Goal: Information Seeking & Learning: Learn about a topic

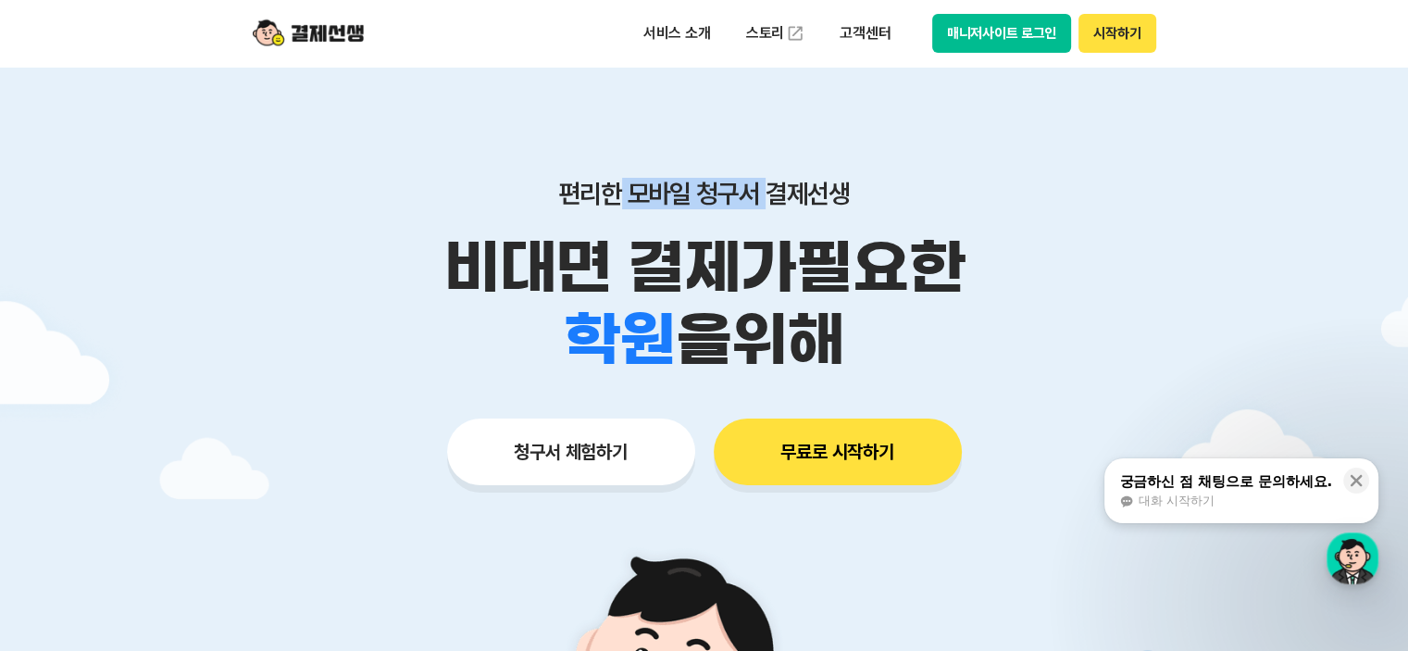
drag, startPoint x: 617, startPoint y: 200, endPoint x: 763, endPoint y: 195, distance: 145.4
click at [763, 195] on p "편리한 모바일 청구서 결제선생" at bounding box center [704, 193] width 948 height 31
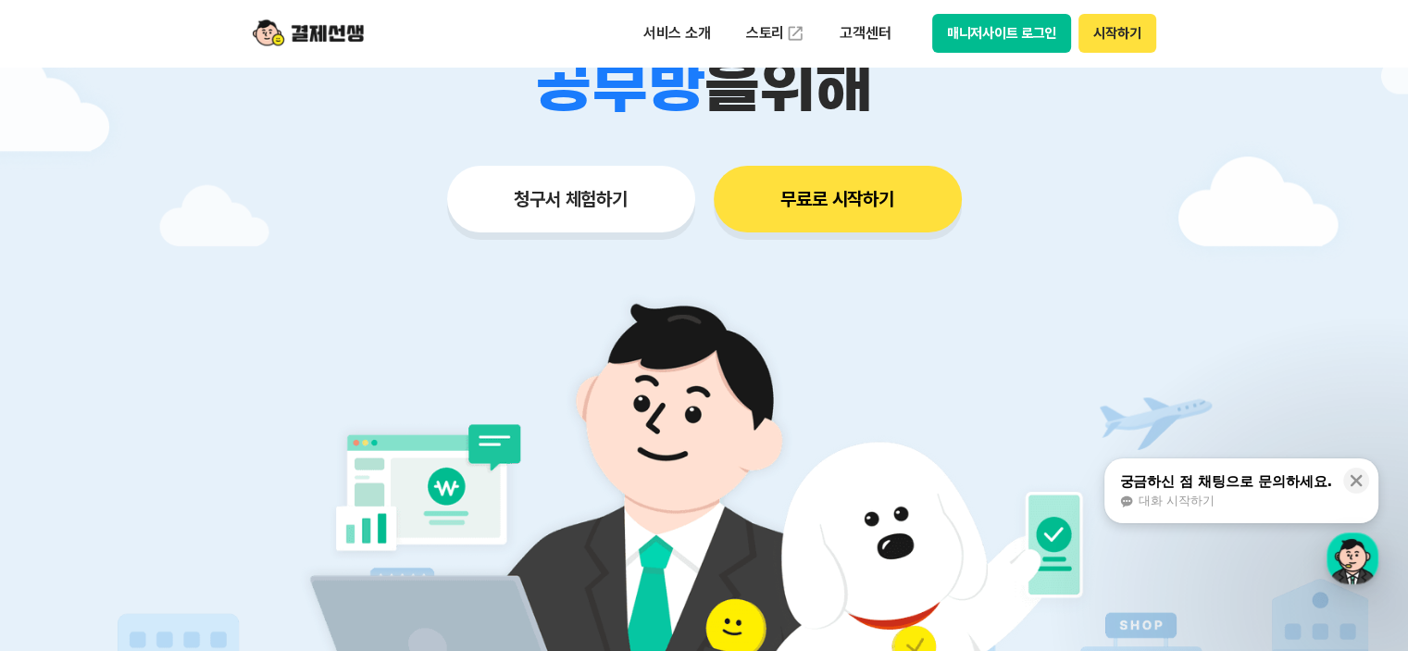
scroll to position [93, 0]
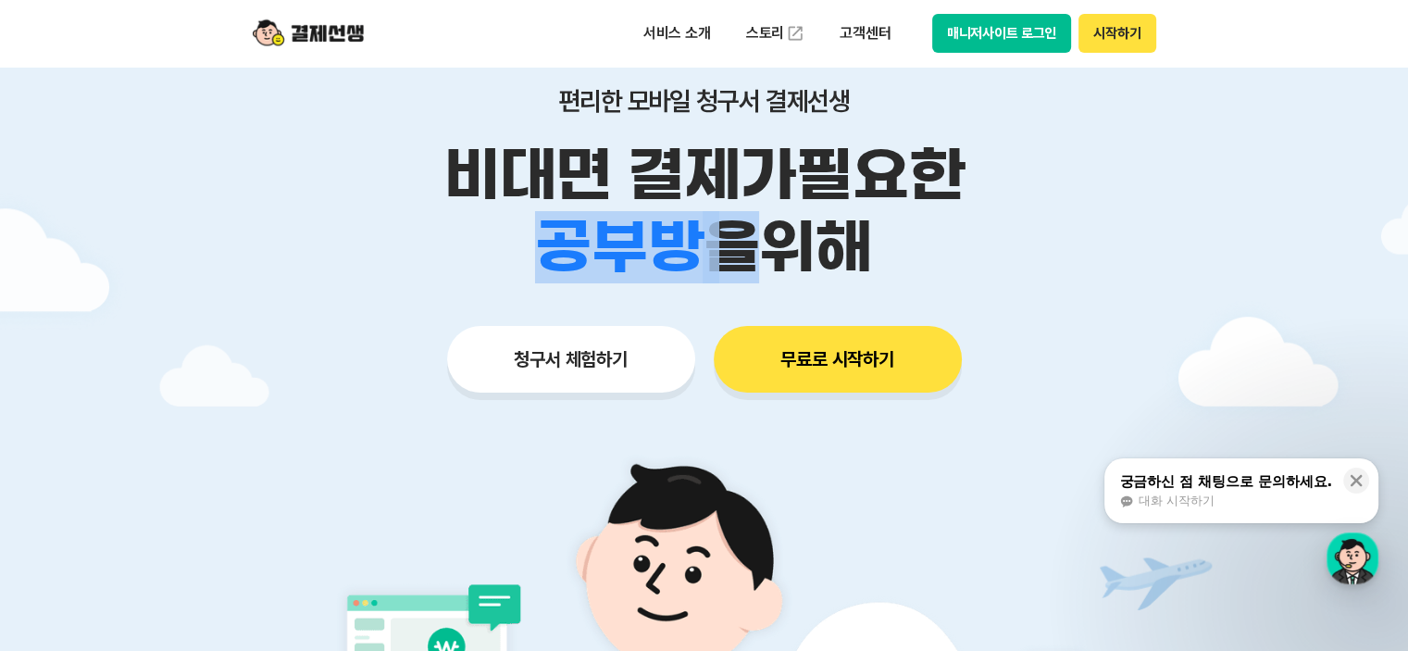
drag, startPoint x: 542, startPoint y: 240, endPoint x: 748, endPoint y: 240, distance: 206.4
click at [748, 240] on div "학원 공부방 호텔 쇼핑몰 병원 배달 보험사 항공사 골프장 을 위해" at bounding box center [704, 247] width 948 height 72
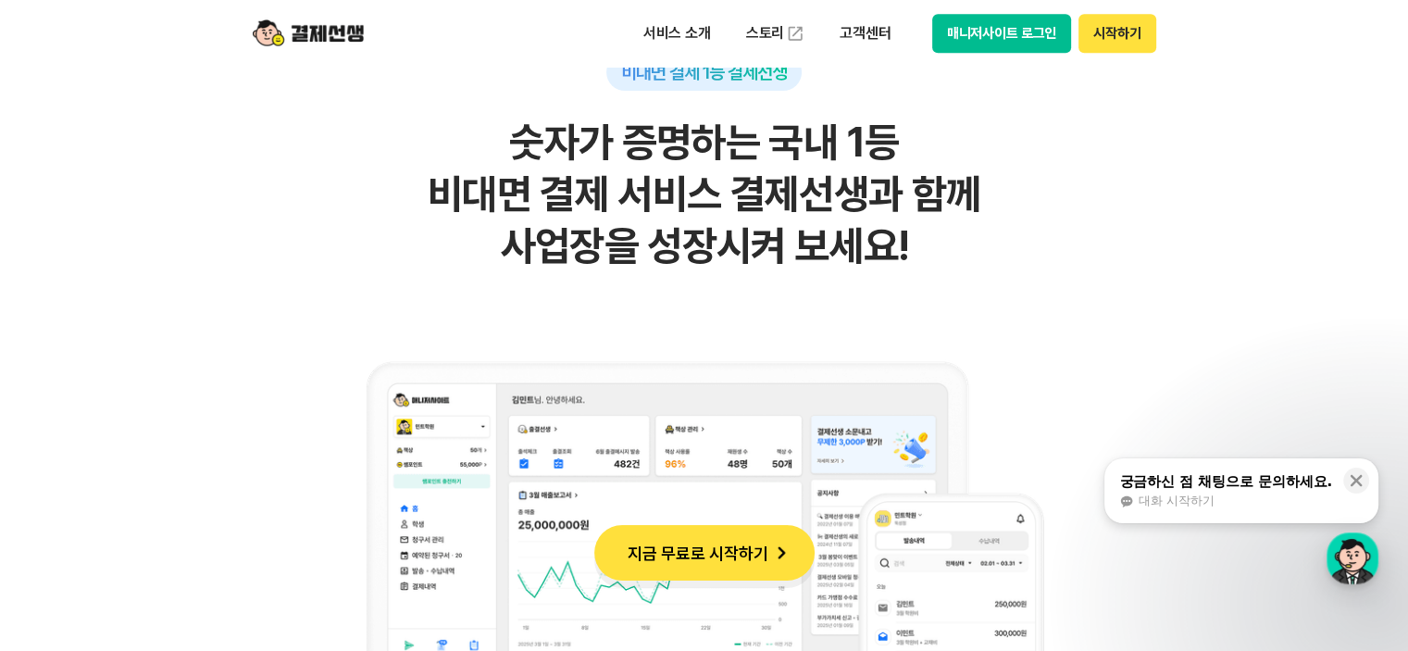
scroll to position [1111, 0]
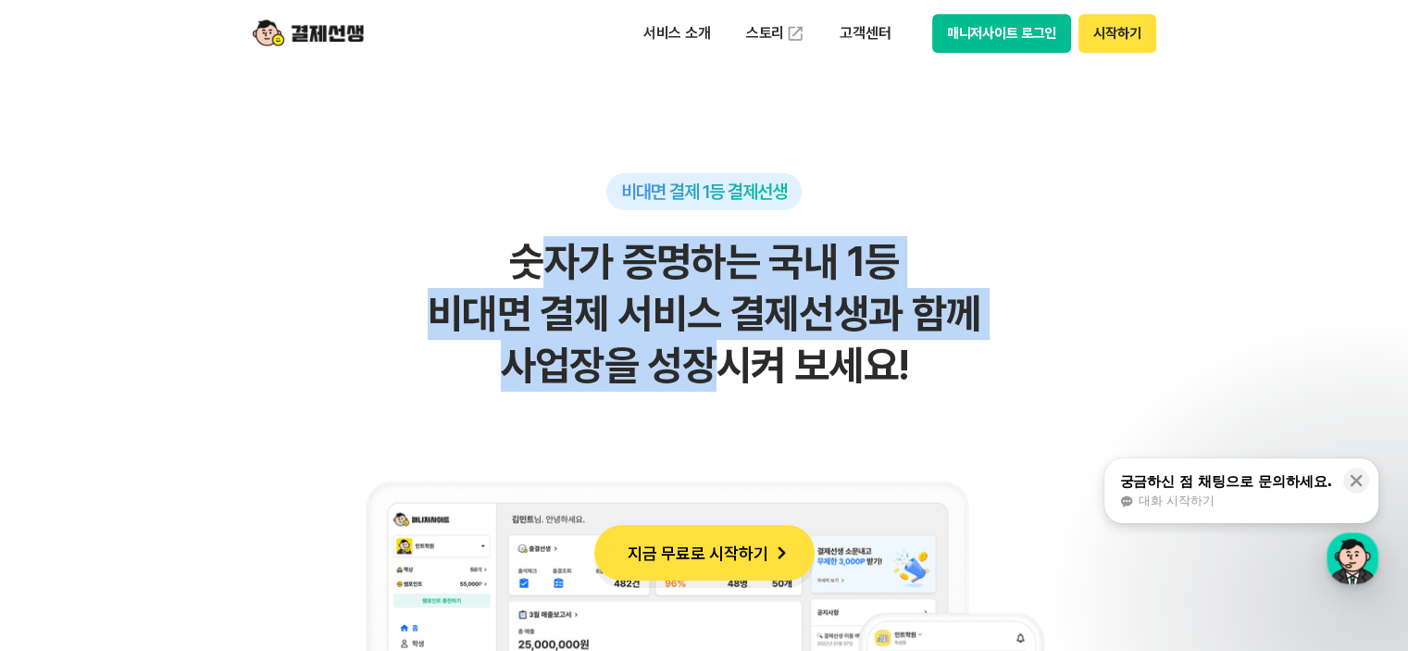
drag, startPoint x: 529, startPoint y: 282, endPoint x: 679, endPoint y: 341, distance: 160.9
click at [679, 341] on h2 "숫자가 증명하는 국내 1등 비대면 결제 서비스 결제선생과 함께 사업장을 성장시켜 보세요!" at bounding box center [704, 314] width 907 height 156
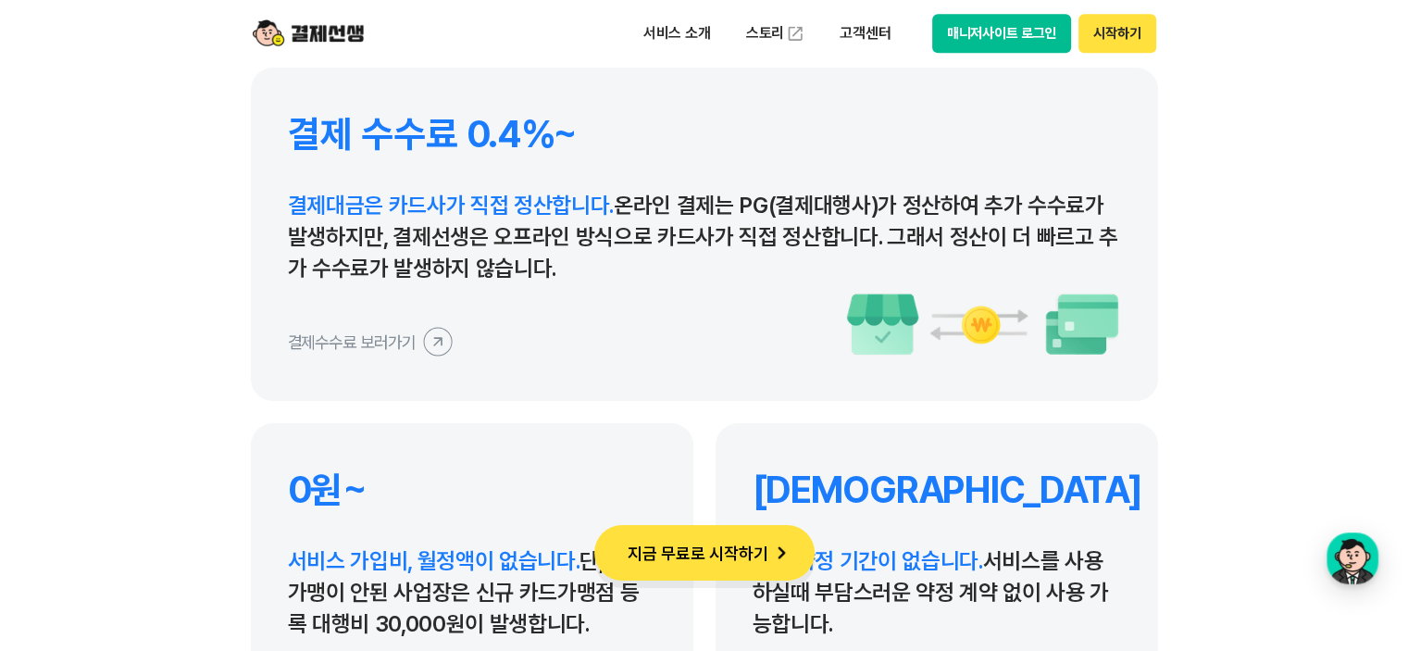
scroll to position [8609, 0]
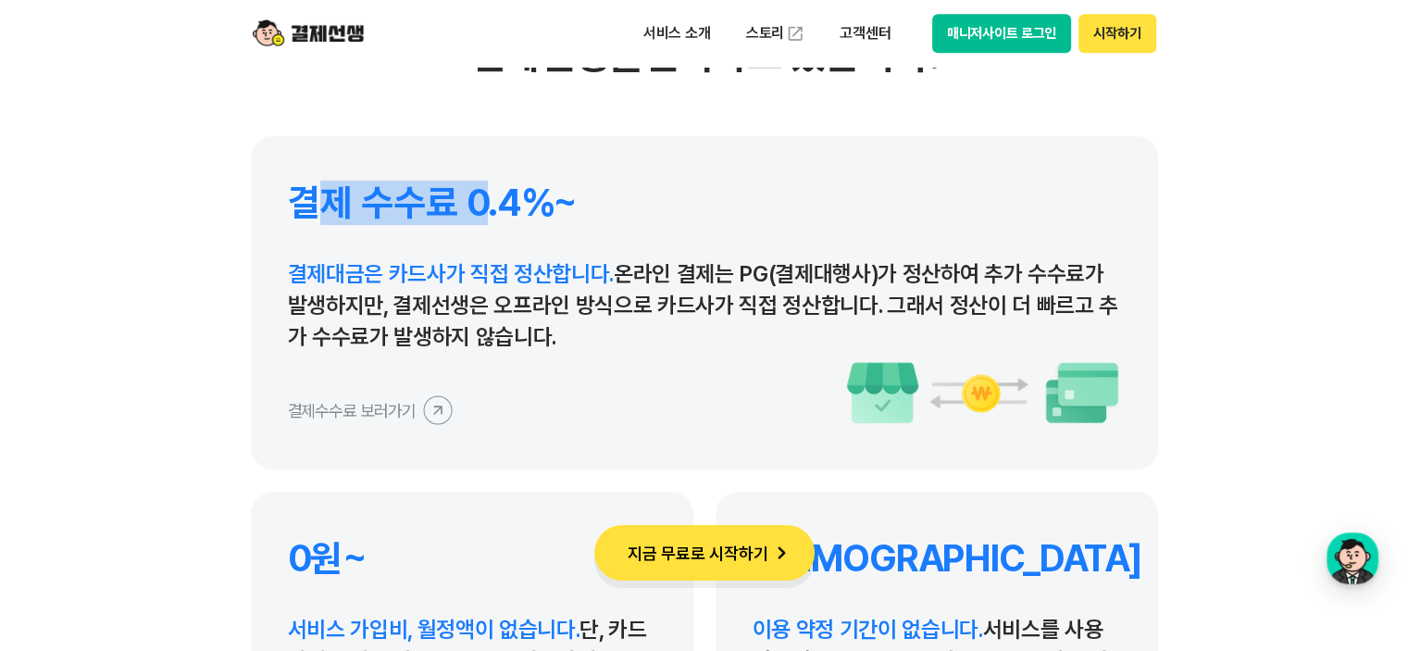
drag, startPoint x: 315, startPoint y: 210, endPoint x: 492, endPoint y: 212, distance: 177.7
click at [490, 210] on h4 "결제 수수료 0.4%~" at bounding box center [704, 203] width 833 height 44
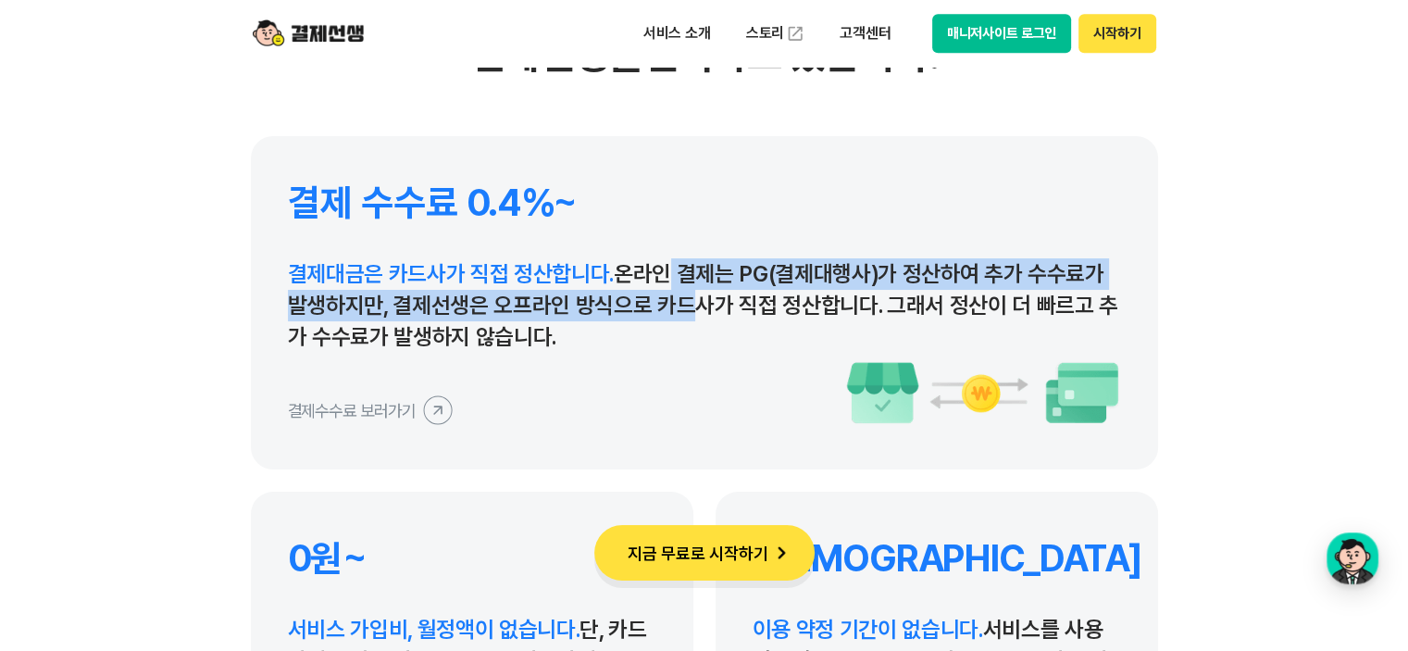
drag, startPoint x: 653, startPoint y: 261, endPoint x: 674, endPoint y: 305, distance: 49.3
click at [674, 305] on p "결제대금은 카드사가 직접 정산합니다. 온라인 결제는 PG(결제대행사)가 정산하여 추가 수수료가 발생하지만, 결제선생은 오프라인 방식으로 카드사…" at bounding box center [704, 305] width 833 height 94
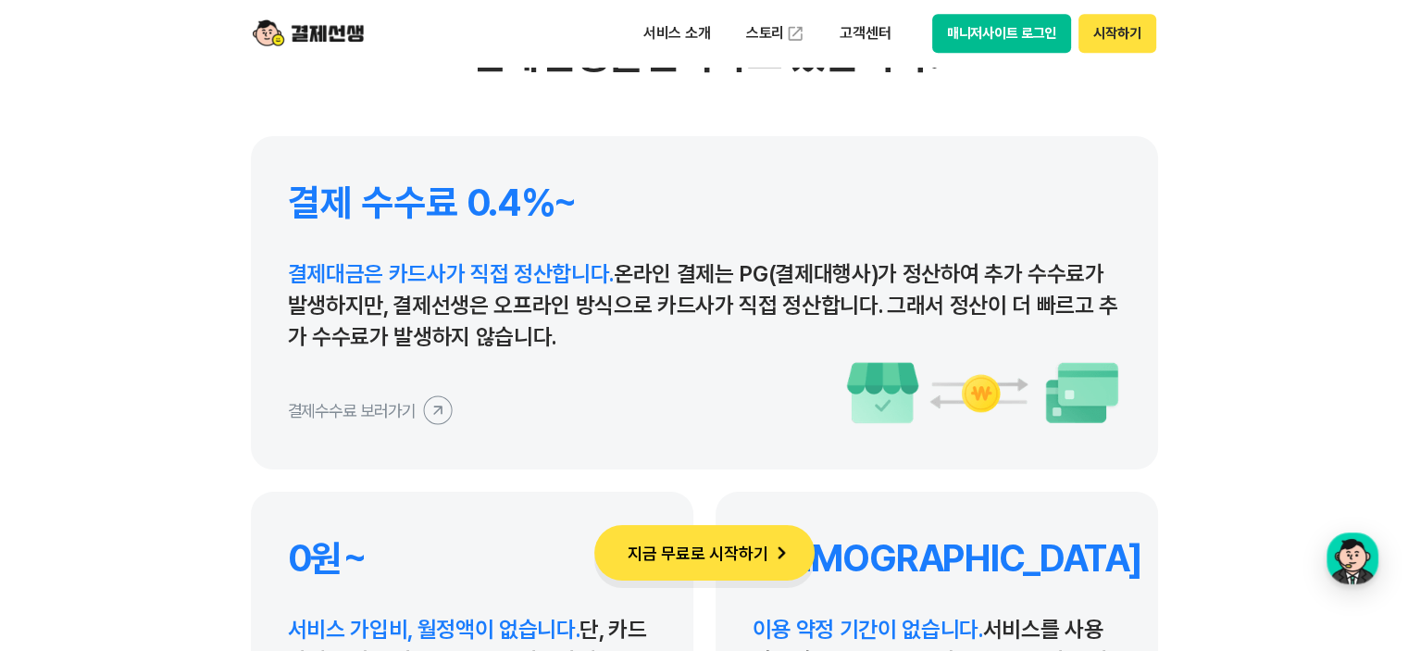
click at [450, 401] on div "결제수수료 보러가기" at bounding box center [704, 392] width 833 height 65
click at [430, 414] on icon at bounding box center [438, 410] width 42 height 42
